Goal: Task Accomplishment & Management: Manage account settings

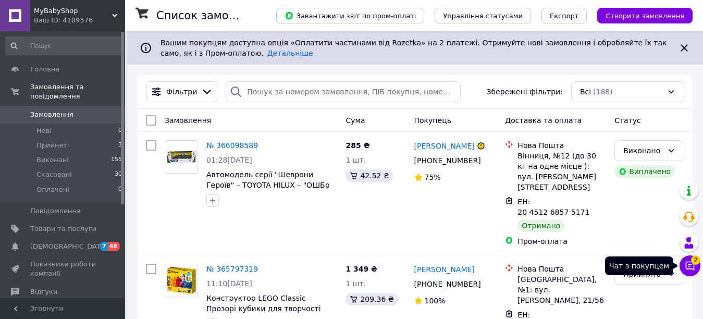
click at [690, 265] on icon at bounding box center [690, 266] width 9 height 9
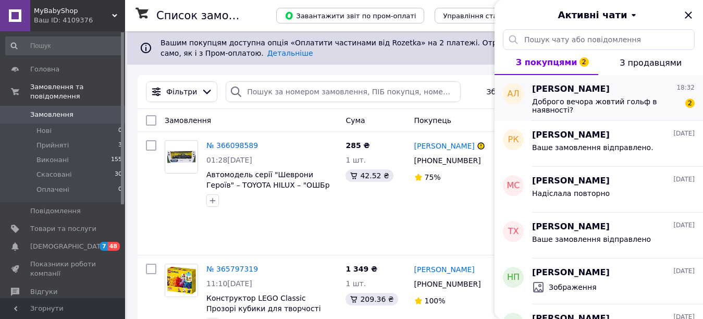
click at [632, 92] on div "Андрій Литвиненко 18:32" at bounding box center [613, 89] width 163 height 12
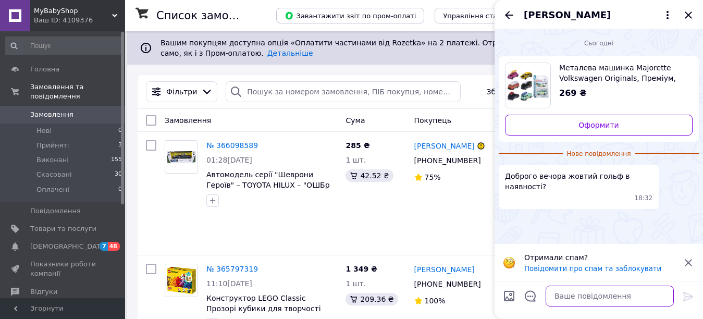
click at [596, 297] on textarea at bounding box center [609, 295] width 128 height 21
type textarea "Добрий вечір. Немає нажаль."
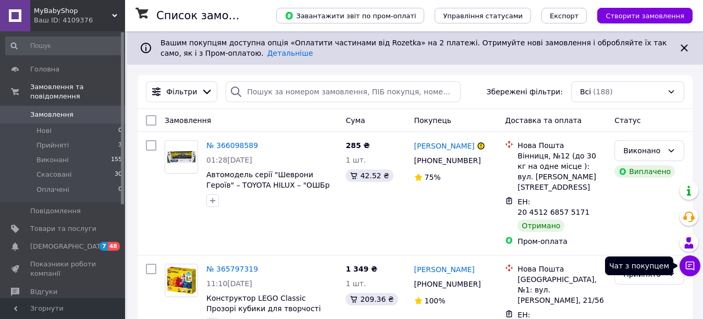
click at [690, 263] on icon at bounding box center [690, 265] width 10 height 10
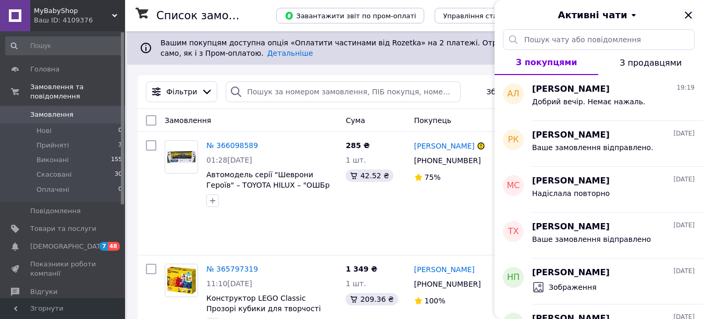
click at [686, 11] on icon "Закрити" at bounding box center [688, 15] width 13 height 13
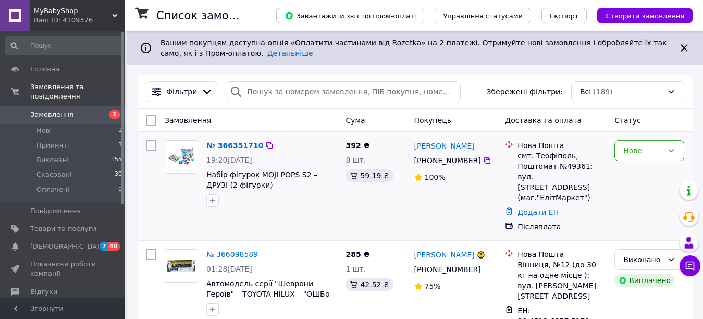
click at [228, 146] on link "№ 366351710" at bounding box center [234, 145] width 57 height 8
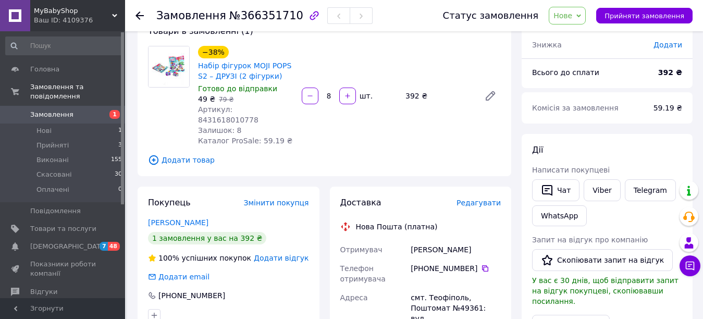
scroll to position [52, 0]
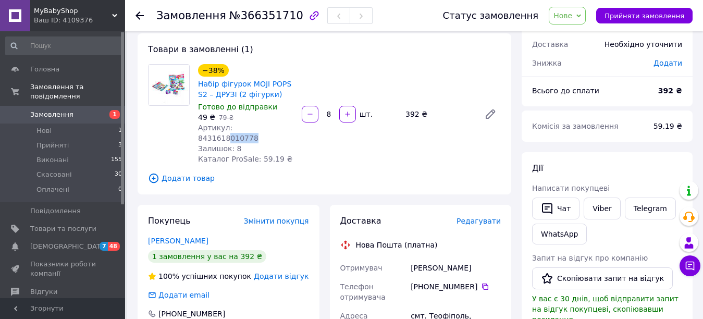
drag, startPoint x: 255, startPoint y: 127, endPoint x: 295, endPoint y: 143, distance: 43.2
click at [283, 130] on div "Артикул: 8431618010778" at bounding box center [245, 132] width 95 height 21
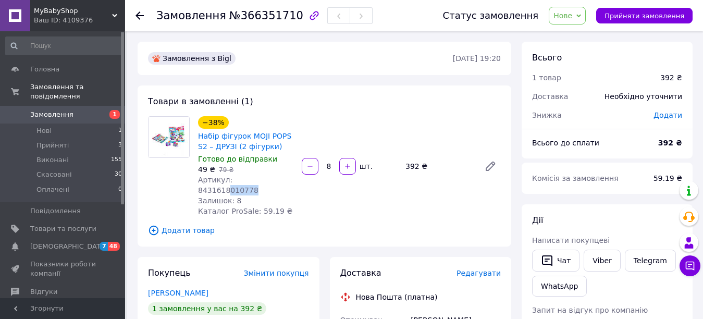
click at [584, 16] on span "Нове" at bounding box center [567, 16] width 37 height 18
click at [581, 35] on li "Прийнято" at bounding box center [573, 37] width 48 height 16
